Goal: Check status: Check status

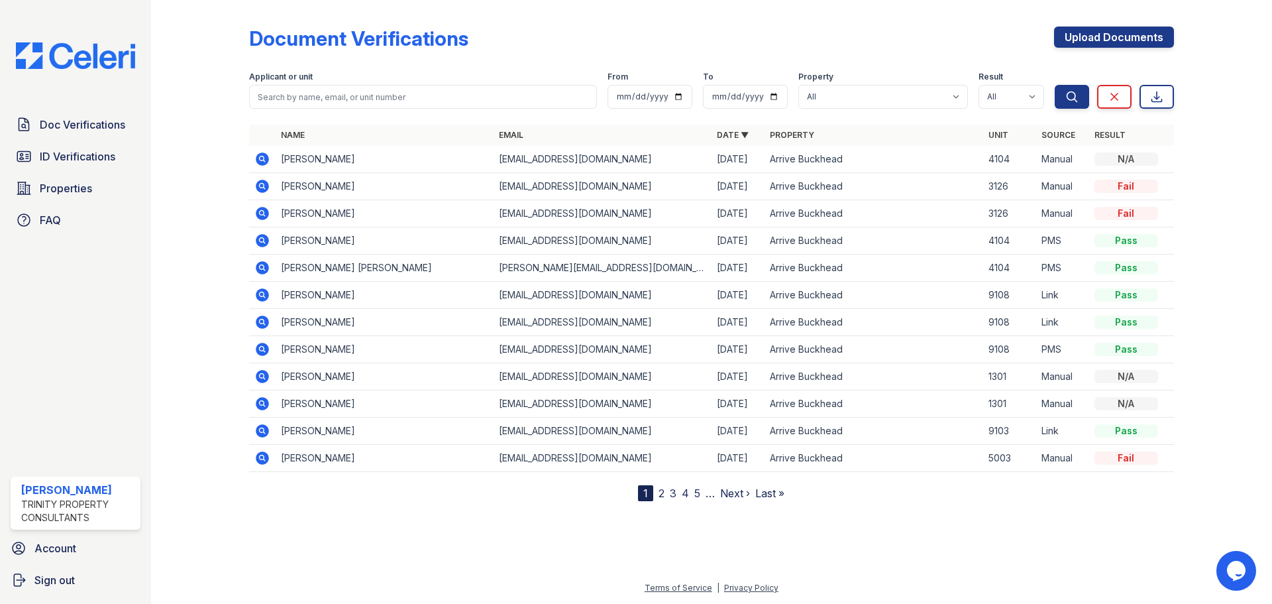
click at [260, 179] on icon at bounding box center [262, 186] width 16 height 16
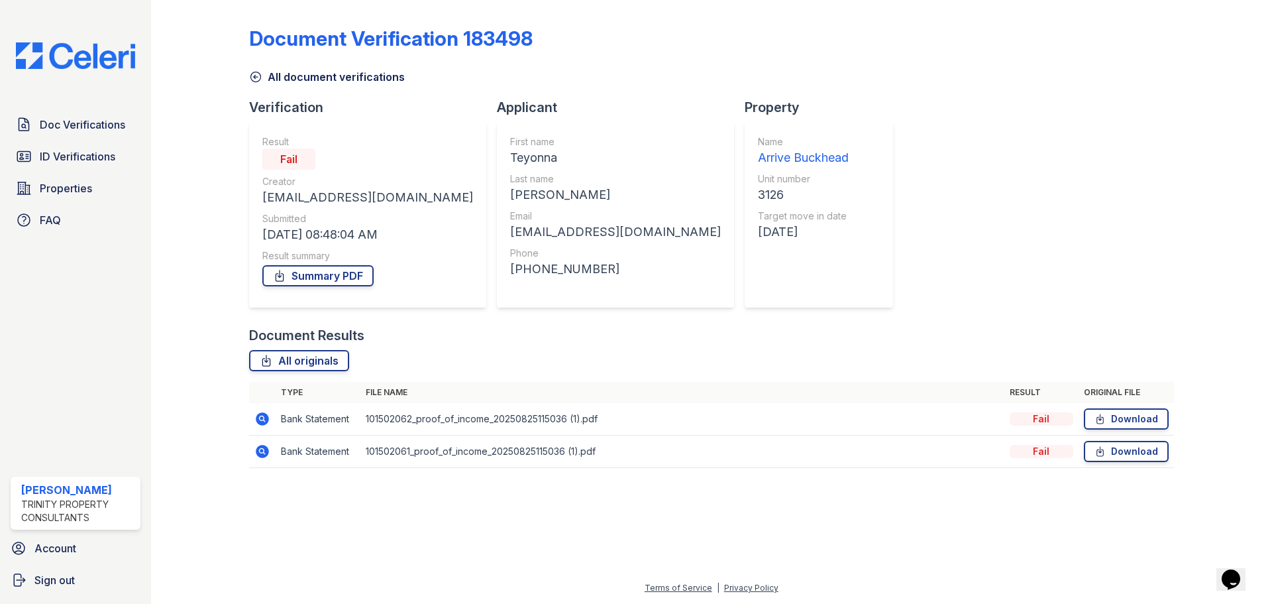
click at [266, 418] on icon at bounding box center [262, 418] width 13 height 13
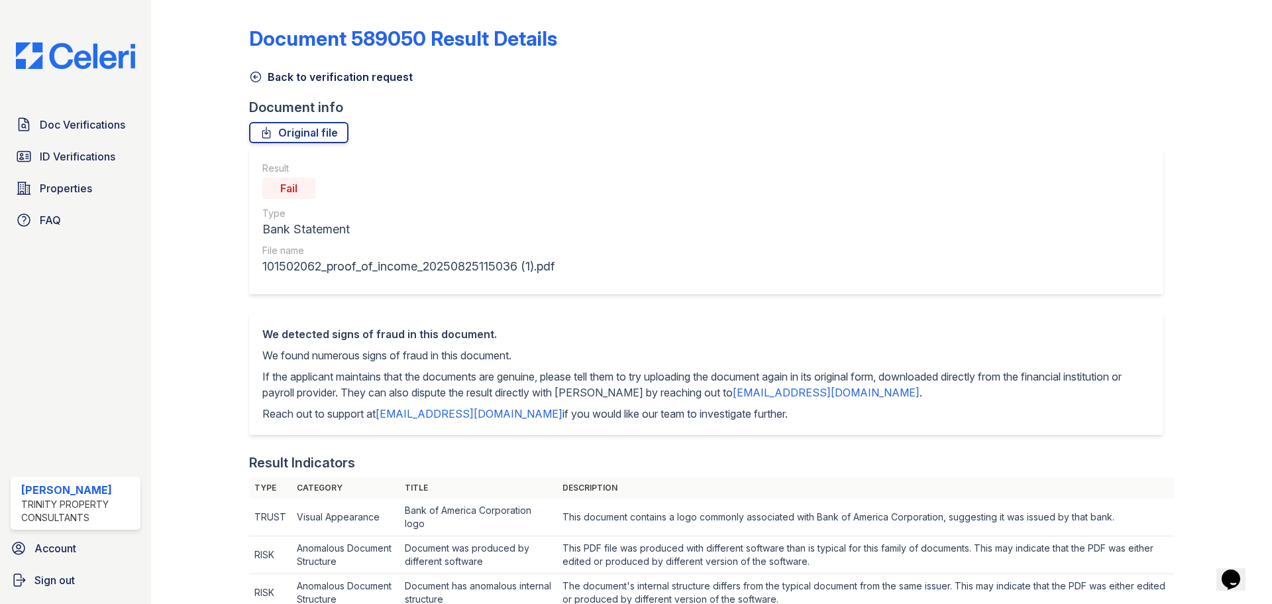
click at [254, 73] on icon at bounding box center [255, 76] width 13 height 13
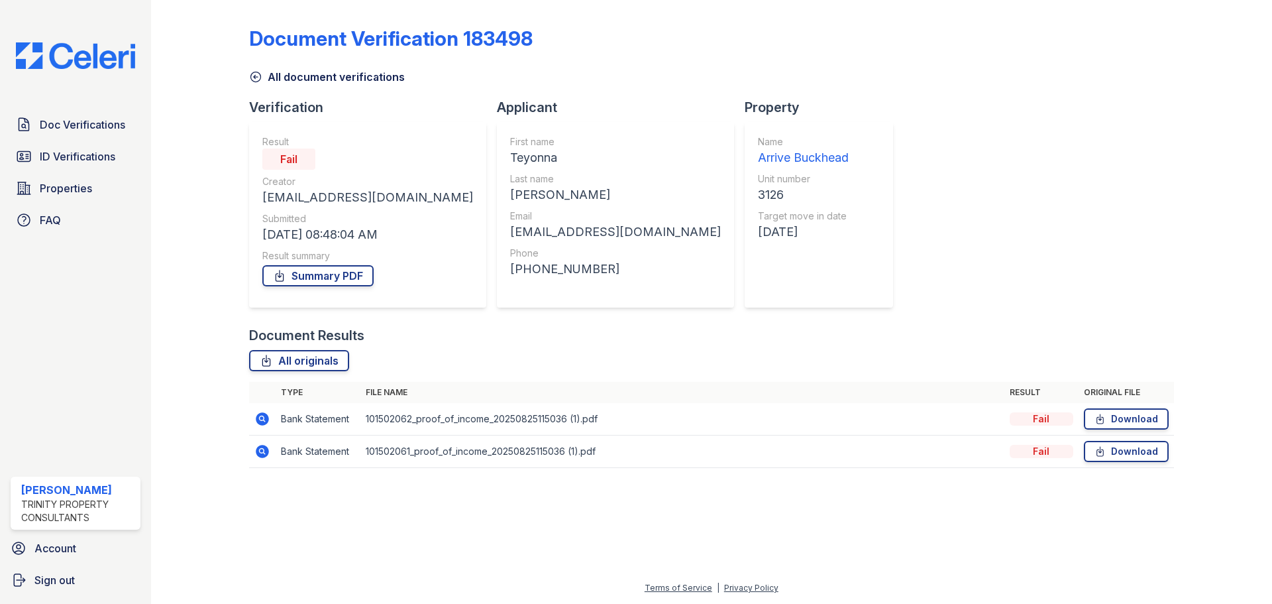
click at [256, 452] on icon at bounding box center [262, 451] width 13 height 13
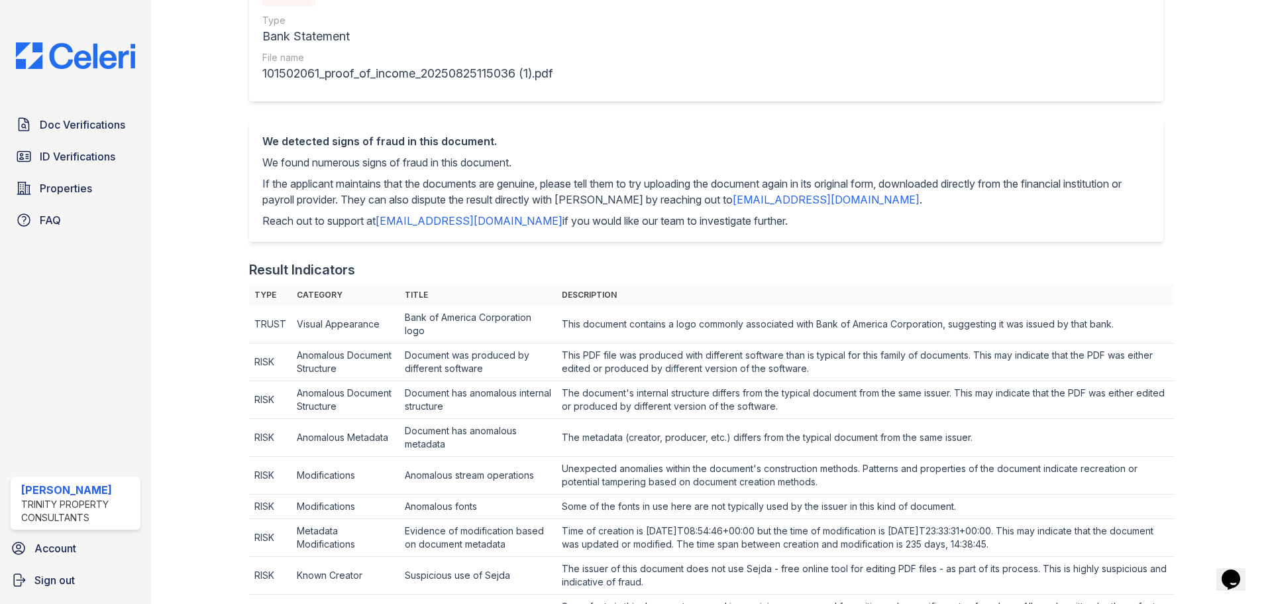
scroll to position [4, 0]
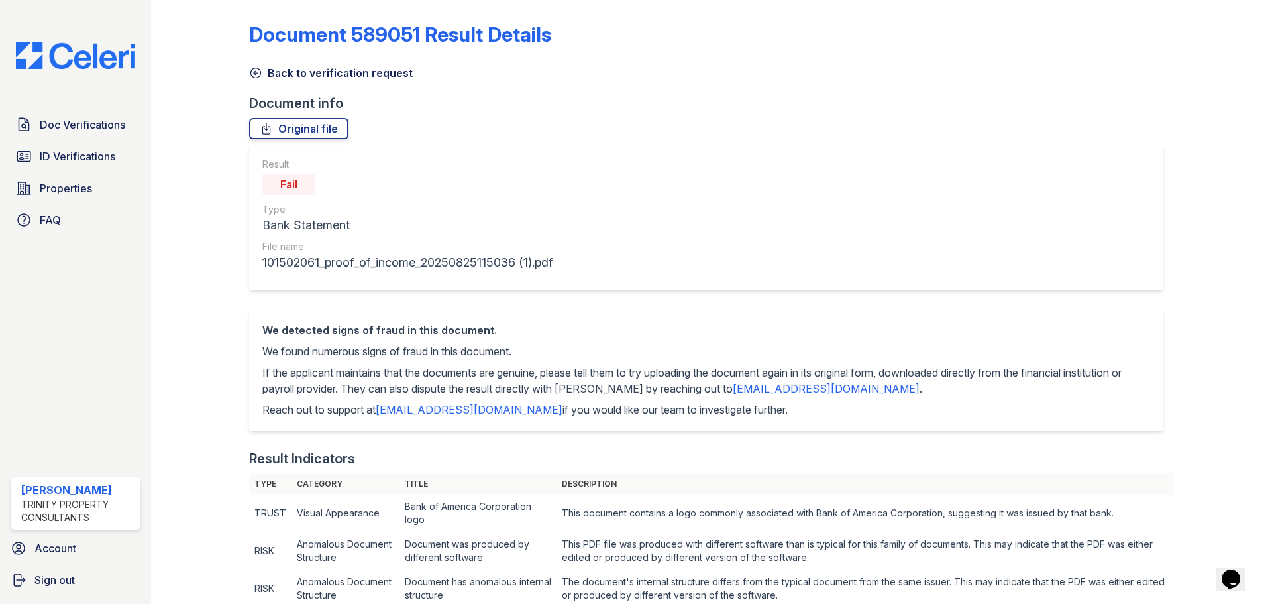
click at [256, 75] on icon at bounding box center [255, 72] width 13 height 13
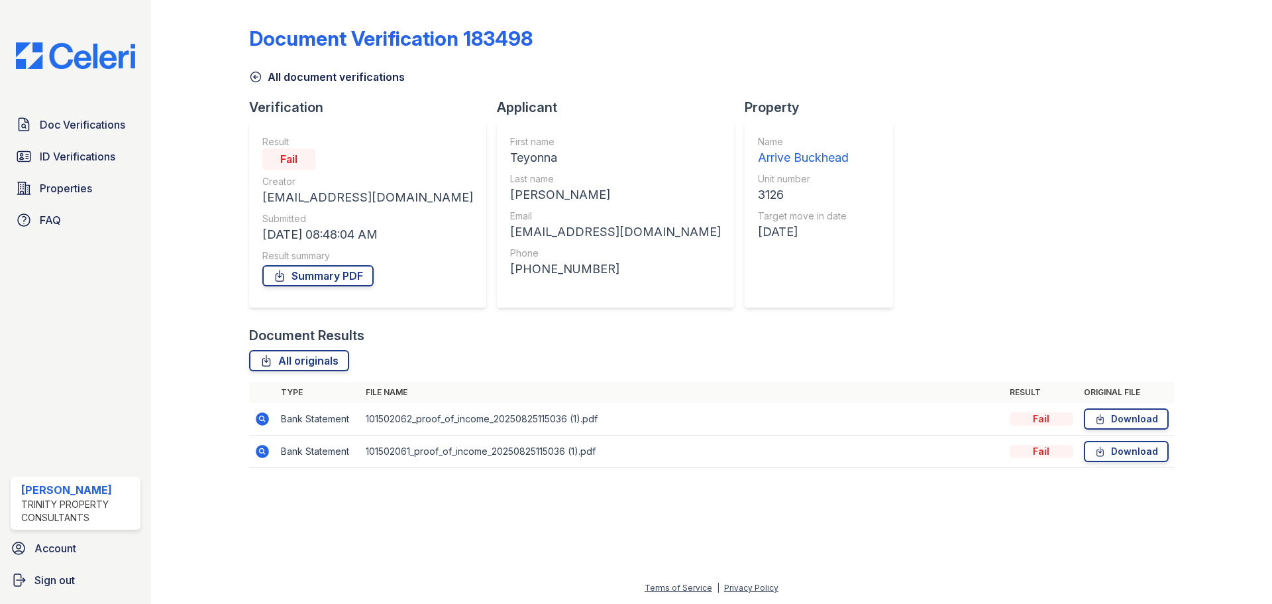
click at [256, 75] on icon at bounding box center [255, 76] width 13 height 13
